Goal: Navigation & Orientation: Find specific page/section

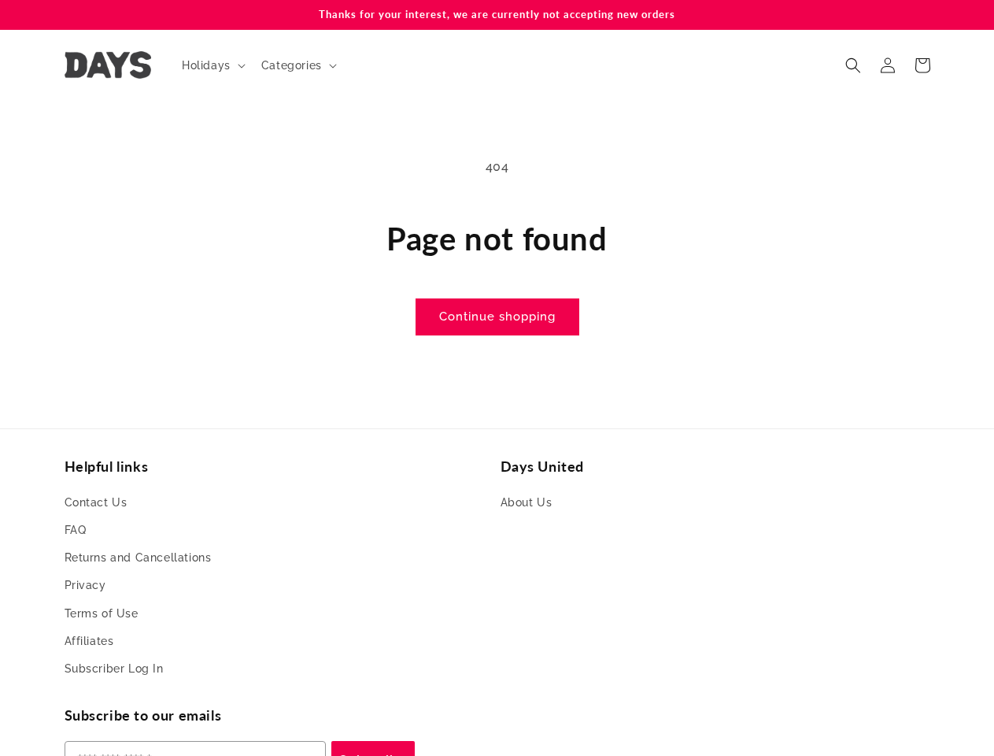
click at [497, 378] on main "404 Page not found Continue shopping" at bounding box center [497, 246] width 994 height 290
click at [212, 65] on span "Holidays" at bounding box center [206, 65] width 49 height 14
click at [297, 65] on span "Categories" at bounding box center [291, 65] width 61 height 14
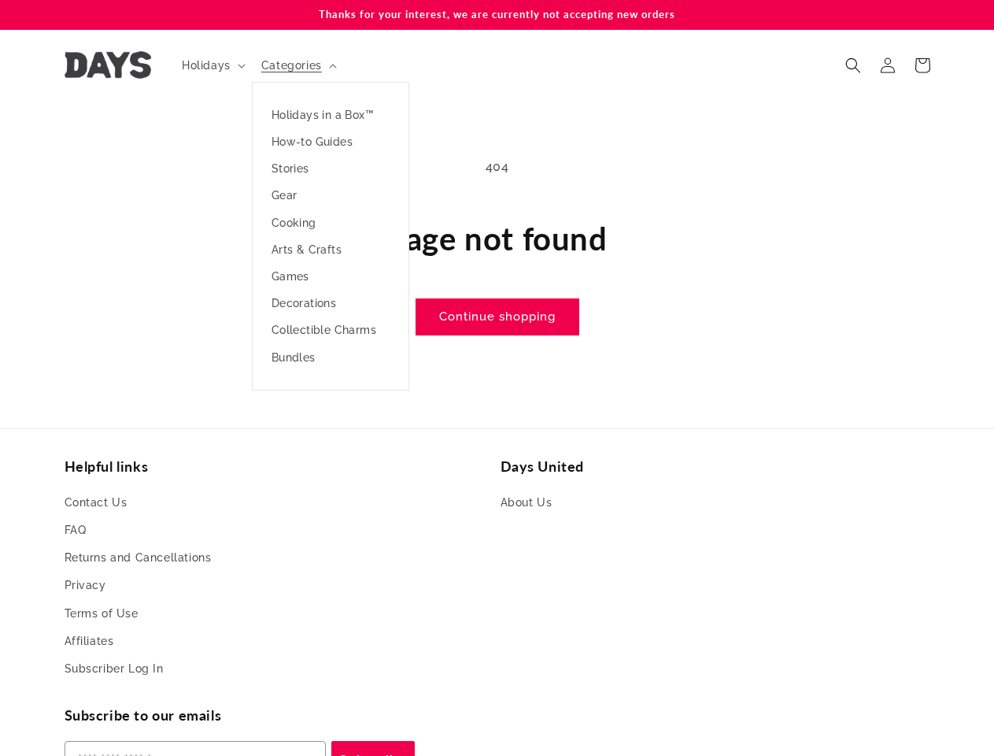
click at [853, 65] on icon "Search" at bounding box center [854, 65] width 16 height 16
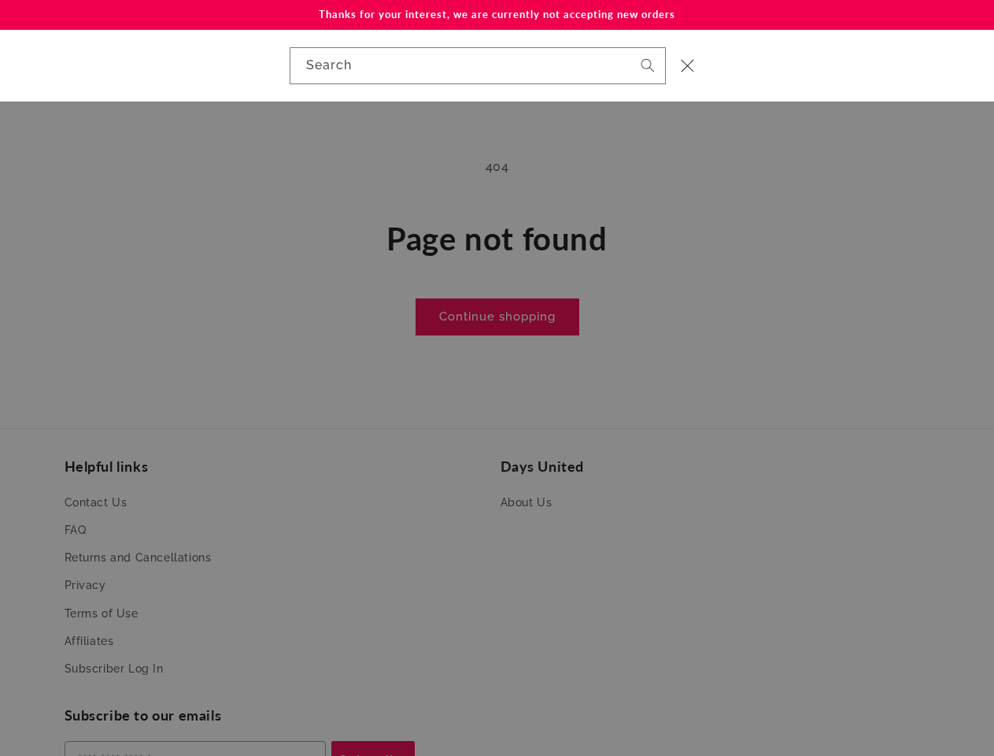
click at [855, 83] on div "Search" at bounding box center [497, 66] width 994 height 72
click at [0, 65] on div "Search" at bounding box center [0, 65] width 0 height 0
